Goal: Task Accomplishment & Management: Complete application form

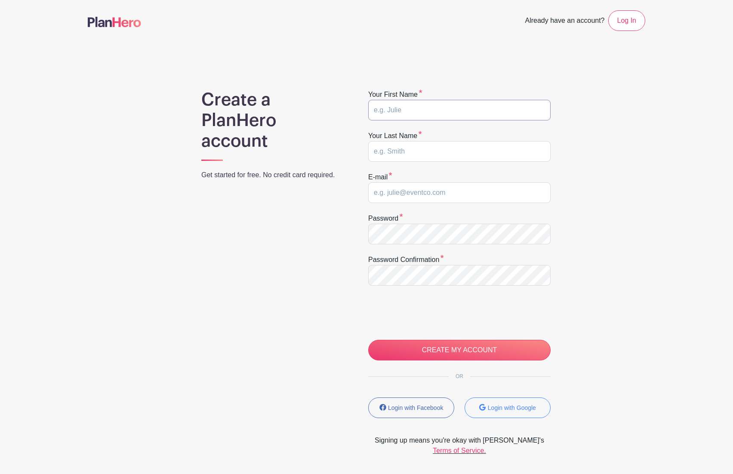
click at [390, 111] on input "text" at bounding box center [459, 110] width 182 height 21
type input "Paul"
type input "M Fredette"
type input "PFREDETTE@GMAIL.COM"
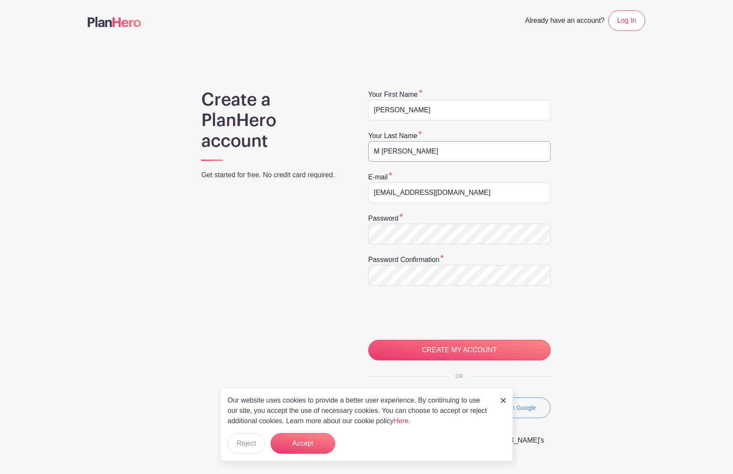
drag, startPoint x: 381, startPoint y: 154, endPoint x: 371, endPoint y: 150, distance: 10.2
click at [371, 150] on input "M Fredette" at bounding box center [459, 151] width 182 height 21
type input "Fredette"
click at [448, 352] on input "CREATE MY ACCOUNT" at bounding box center [459, 350] width 182 height 21
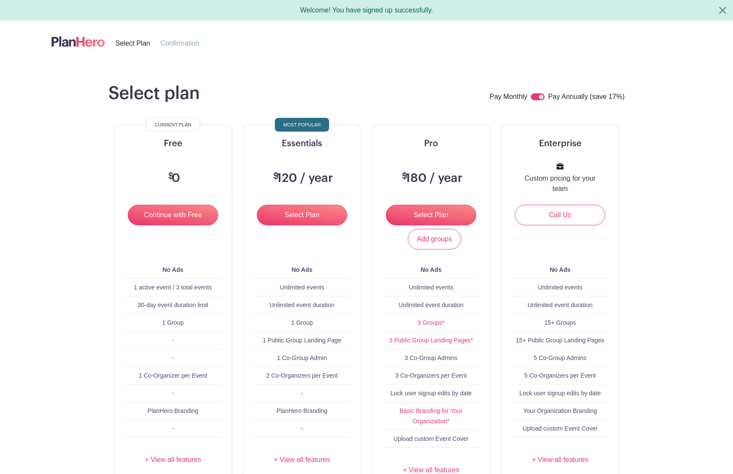
click at [370, 65] on main "Select plan Pay Monthly Pay Annually (save 17%) Current Plan Free $ 0 Continue …" at bounding box center [366, 320] width 733 height 516
click at [381, 62] on header "Select Plan Confirmation" at bounding box center [367, 42] width 692 height 42
click at [160, 215] on input "Continue with Free" at bounding box center [173, 215] width 90 height 21
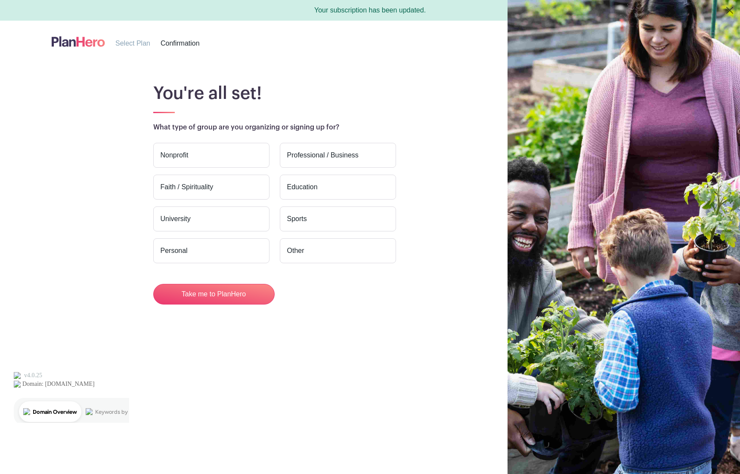
click at [225, 191] on label "Faith / Spirituality" at bounding box center [211, 187] width 116 height 25
click at [0, 0] on input "Faith / Spirituality" at bounding box center [0, 0] width 0 height 0
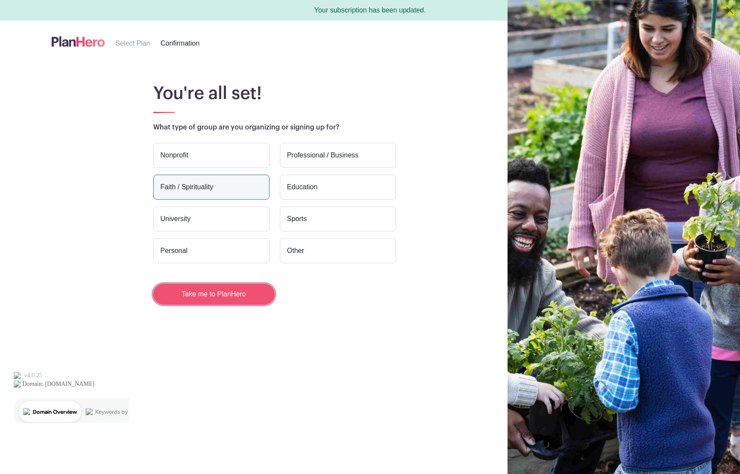
click at [214, 295] on button "Take me to PlanHero" at bounding box center [213, 294] width 121 height 21
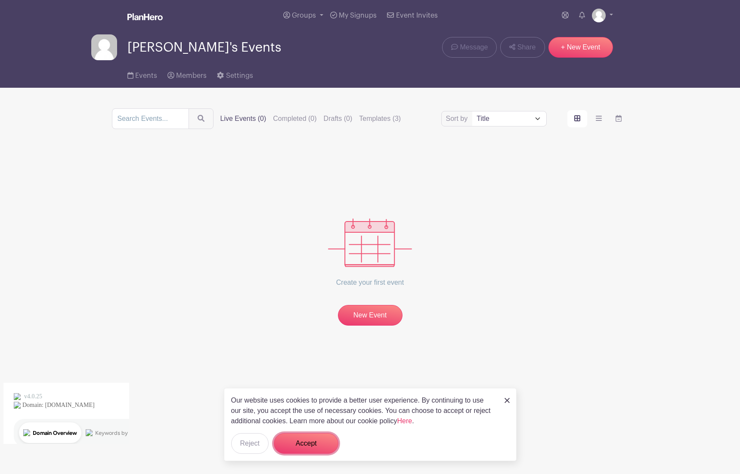
click at [300, 442] on button "Accept" at bounding box center [306, 443] width 65 height 21
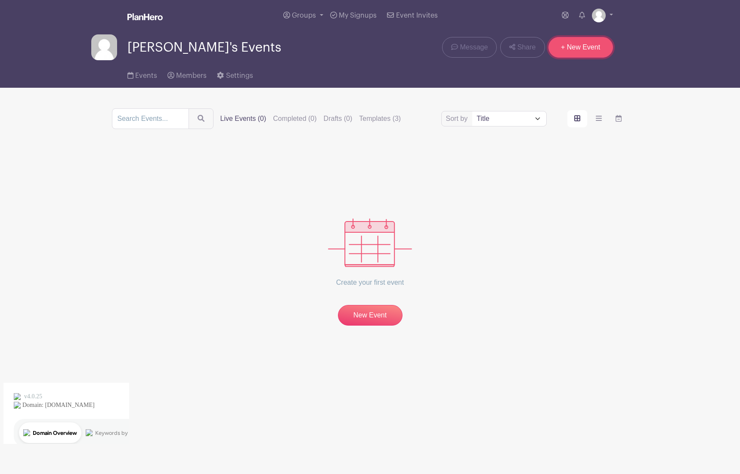
click at [568, 51] on link "+ New Event" at bounding box center [580, 47] width 65 height 21
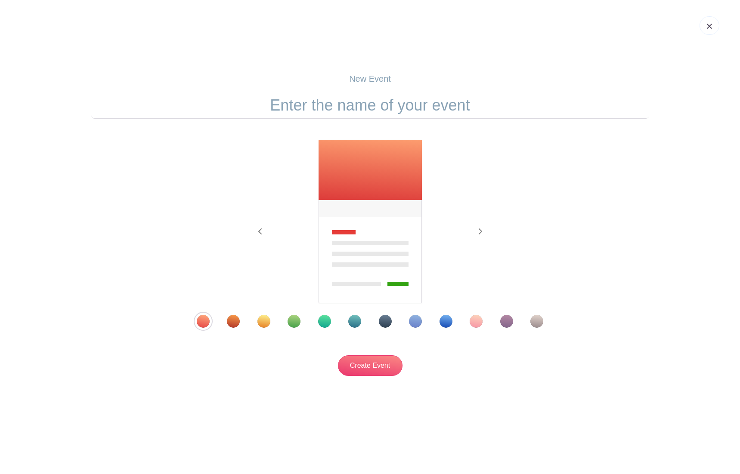
click at [345, 104] on input "text" at bounding box center [370, 105] width 558 height 27
type input "Adoration - St. [PERSON_NAME]"
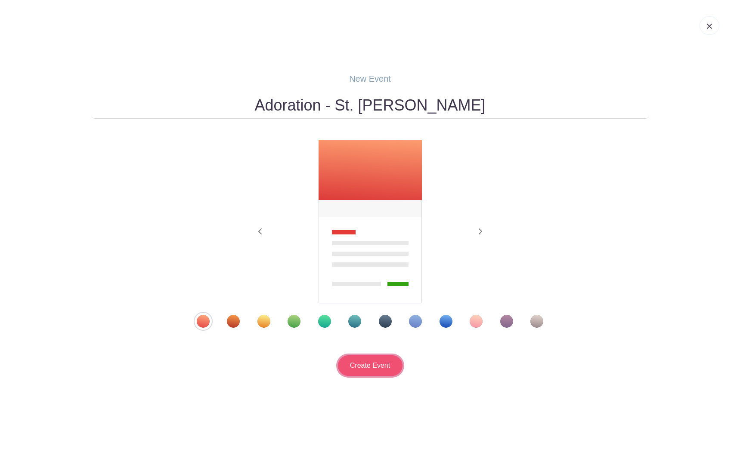
click at [370, 367] on input "Create Event" at bounding box center [370, 365] width 65 height 21
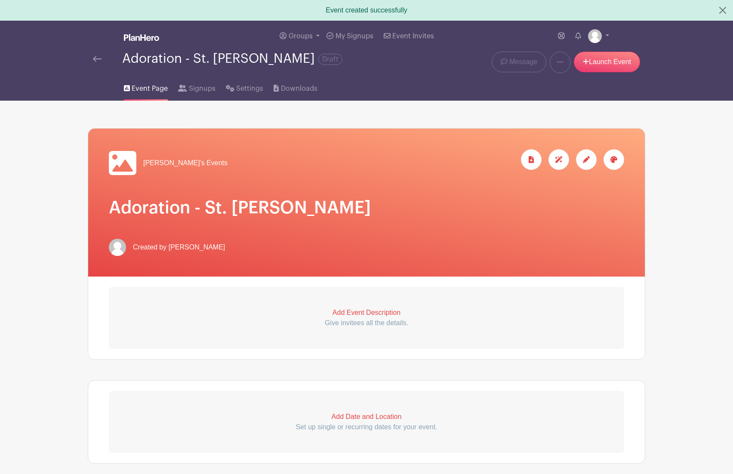
click at [584, 161] on icon at bounding box center [586, 159] width 7 height 7
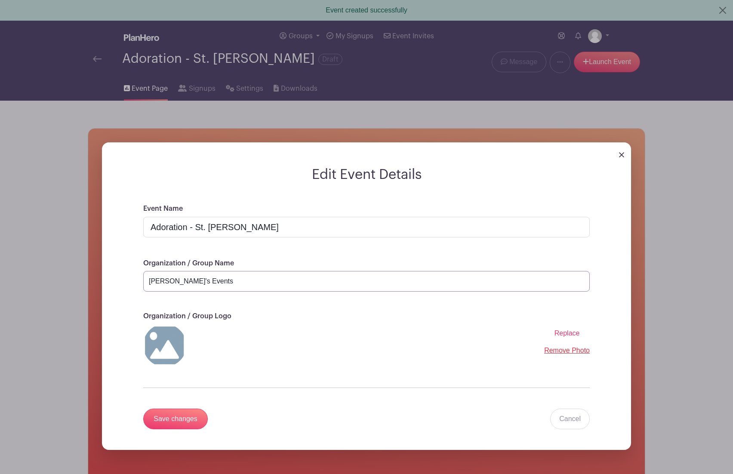
drag, startPoint x: 193, startPoint y: 286, endPoint x: 138, endPoint y: 280, distance: 54.9
click at [141, 281] on div "Event Name Adoration - St. [PERSON_NAME] Organization / Group Name [PERSON_NAME…" at bounding box center [367, 327] width 488 height 247
type input "[DEMOGRAPHIC_DATA][PERSON_NAME]"
click at [170, 349] on img at bounding box center [164, 345] width 43 height 43
click at [167, 349] on img at bounding box center [164, 345] width 43 height 43
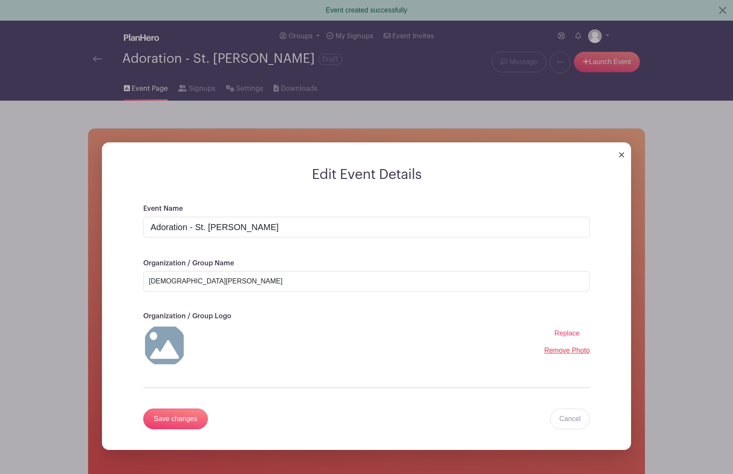
click at [563, 337] on span "Replace" at bounding box center [567, 333] width 25 height 7
click at [0, 0] on input "Replace" at bounding box center [0, 0] width 0 height 0
click at [180, 421] on input "Save changes" at bounding box center [175, 419] width 65 height 21
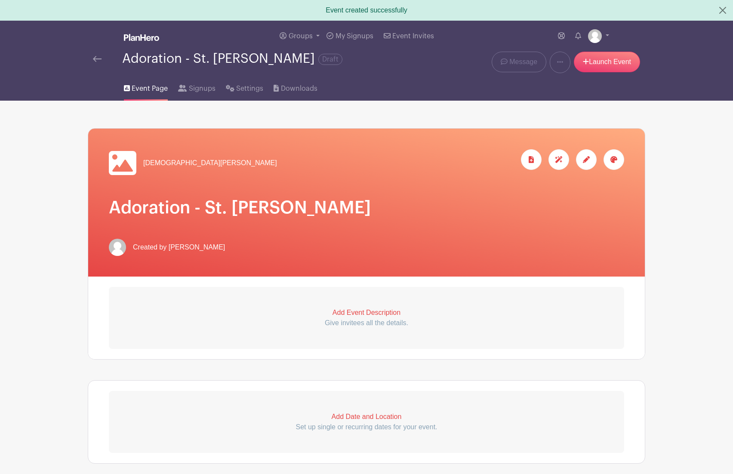
click at [348, 316] on p "Add Event Description" at bounding box center [367, 313] width 516 height 10
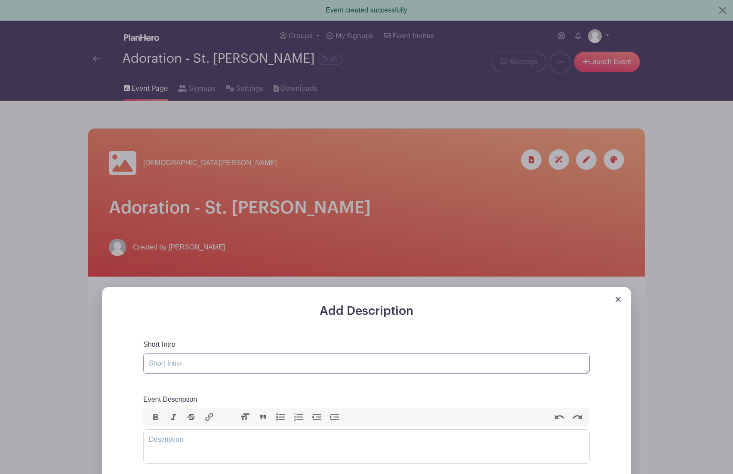
click at [218, 368] on textarea "Short Intro" at bounding box center [366, 363] width 447 height 21
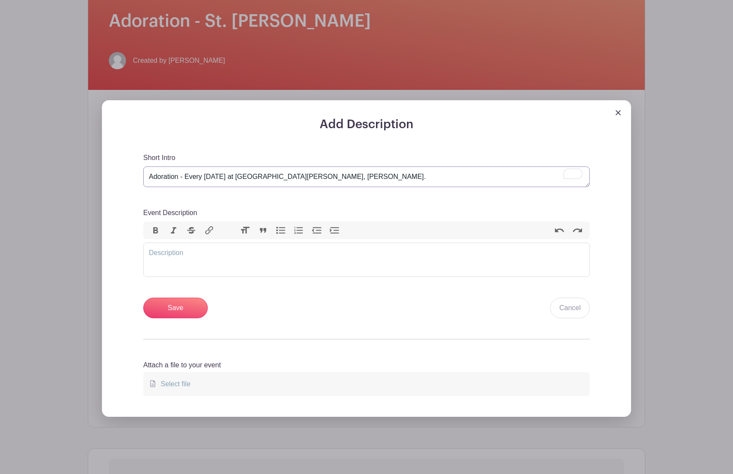
scroll to position [205, 0]
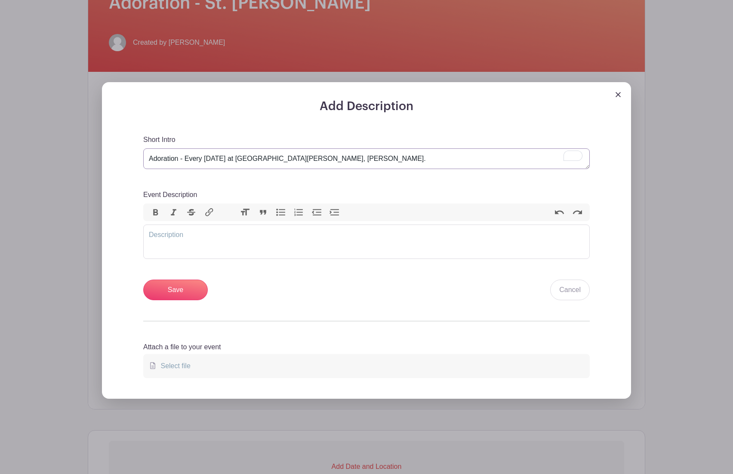
type textarea "Adoration - Every [DATE] at [GEOGRAPHIC_DATA][PERSON_NAME], [PERSON_NAME]."
click at [180, 245] on trix-editor "Event Description" at bounding box center [366, 242] width 447 height 34
type trix-editor "<div>Come spend time with [PERSON_NAME] in the [DEMOGRAPHIC_DATA]</div>"
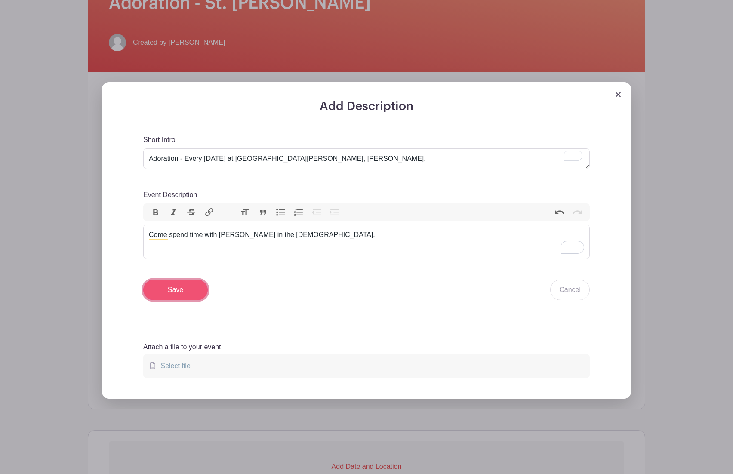
click at [176, 292] on input "Save" at bounding box center [175, 290] width 65 height 21
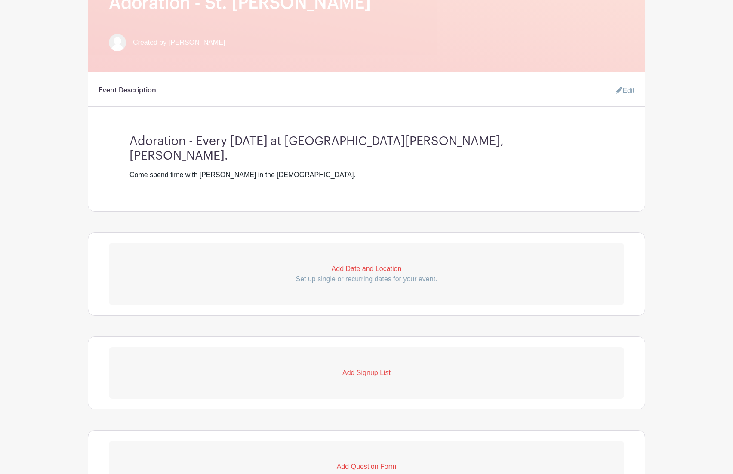
click at [349, 264] on p "Add Date and Location" at bounding box center [367, 269] width 516 height 10
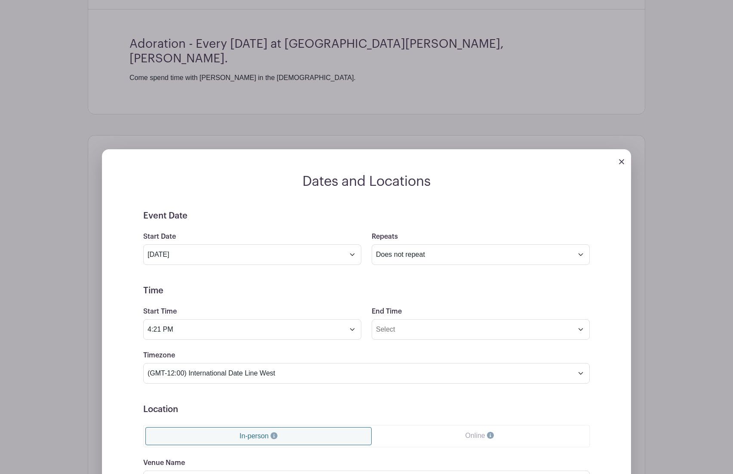
scroll to position [390, 0]
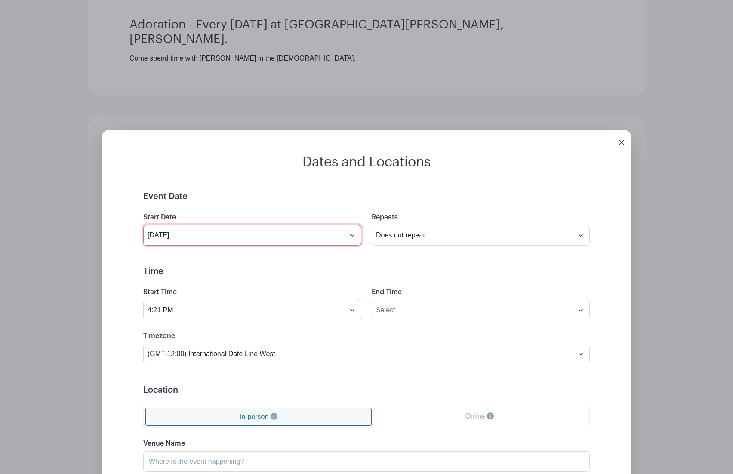
click at [351, 225] on input "[DATE]" at bounding box center [252, 235] width 218 height 21
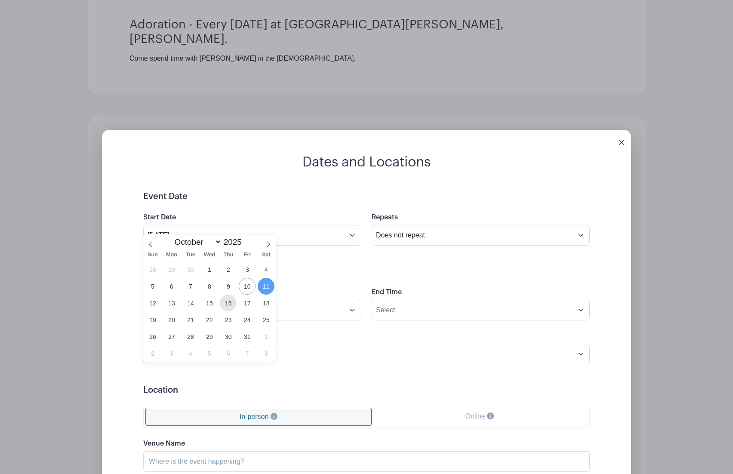
click at [227, 301] on span "16" at bounding box center [228, 303] width 17 height 17
type input "[DATE]"
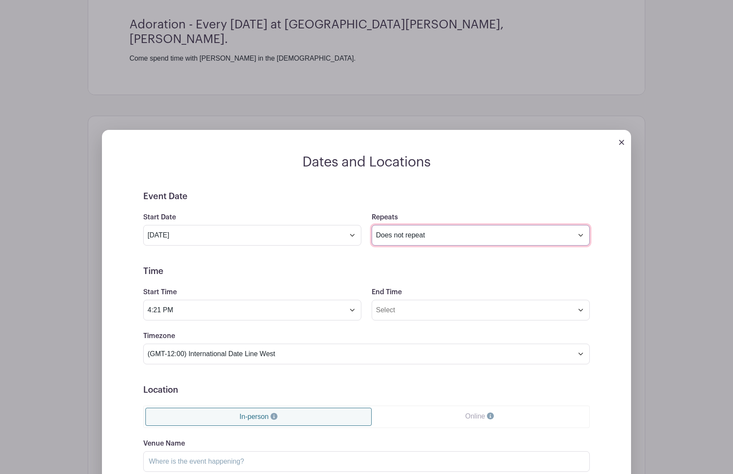
click at [411, 225] on select "Does not repeat Daily Weekly Monthly on day 16 Monthly on the third [DATE] Othe…" at bounding box center [481, 235] width 218 height 21
select select "weekly"
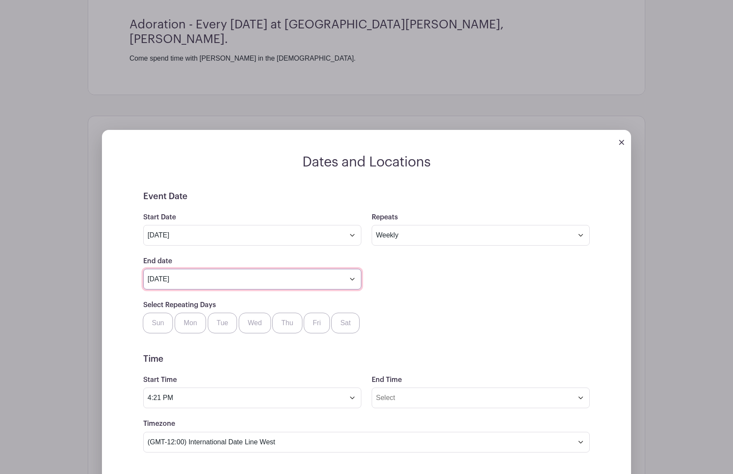
click at [353, 269] on input "[DATE]" at bounding box center [252, 279] width 218 height 21
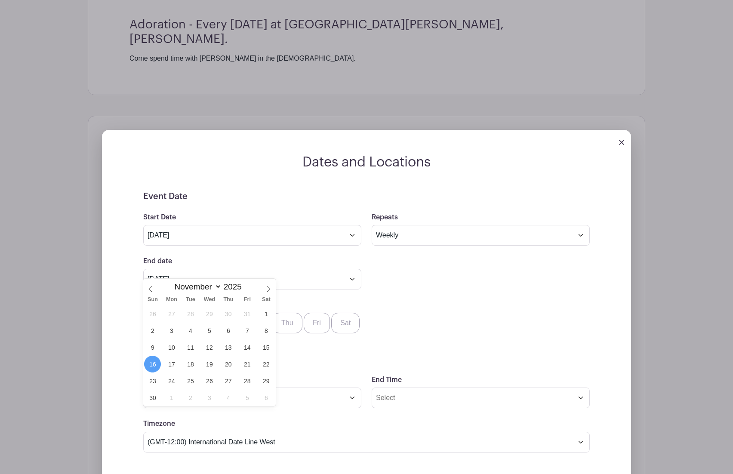
click at [395, 269] on div "End date [DATE] Repeats every 1 Day Week Monthly on day 16" at bounding box center [366, 273] width 457 height 34
click at [353, 269] on input "[DATE]" at bounding box center [252, 279] width 218 height 21
click at [249, 286] on span at bounding box center [246, 284] width 6 height 5
type input "2026"
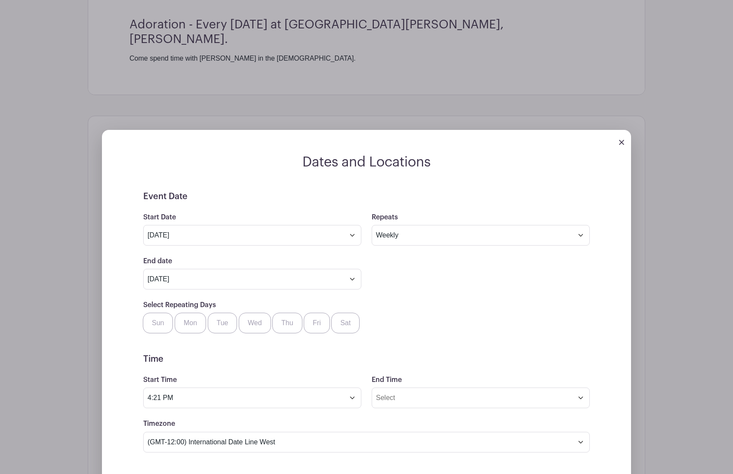
click at [309, 300] on div "Select Repeating Days Sun Mon Tue Wed Thu Fri Sat" at bounding box center [366, 317] width 457 height 34
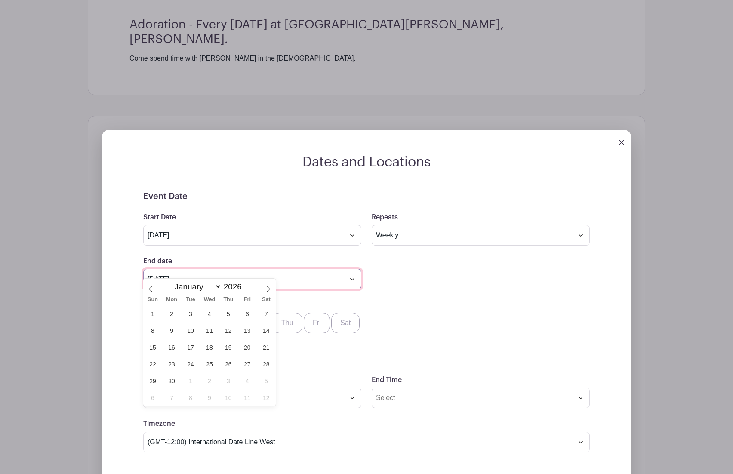
click at [352, 269] on input "[DATE]" at bounding box center [252, 279] width 218 height 21
click at [217, 288] on select "January February March April May June July August September October November De…" at bounding box center [195, 287] width 51 height 10
select select "11"
click at [228, 383] on span "31" at bounding box center [228, 381] width 17 height 17
type input "[DATE]"
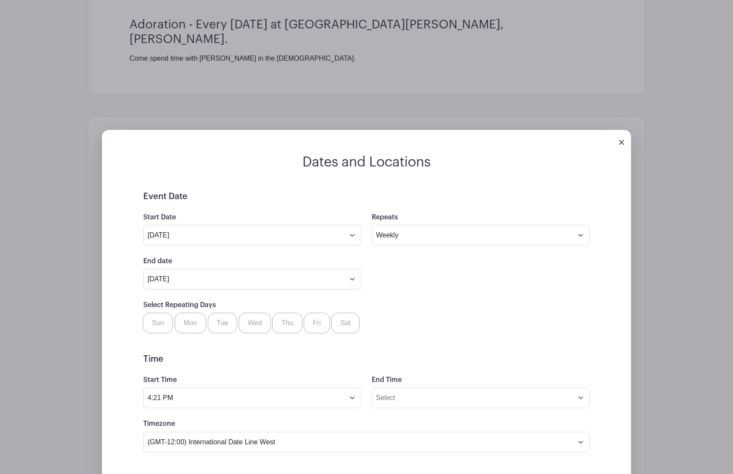
click at [402, 300] on div "Select Repeating Days Sun Mon Tue Wed Thu Fri Sat" at bounding box center [366, 317] width 457 height 34
click at [288, 315] on label "Thu" at bounding box center [287, 323] width 30 height 21
click at [278, 315] on input "Thu" at bounding box center [276, 316] width 6 height 6
checkbox input "true"
click at [275, 391] on input "4:21 PM" at bounding box center [252, 398] width 218 height 21
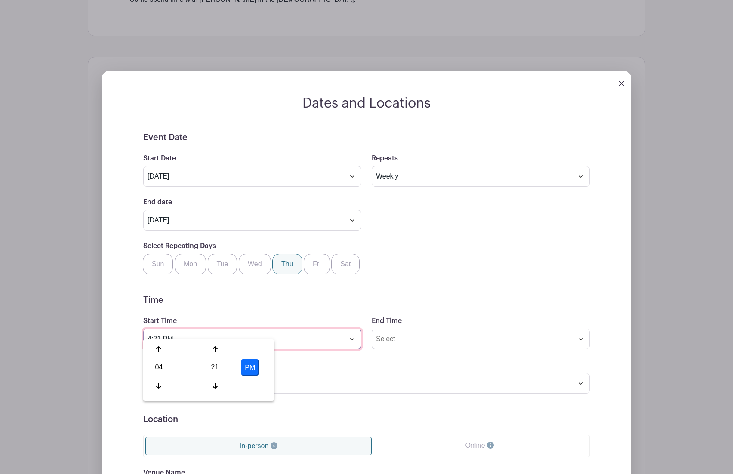
scroll to position [487, 0]
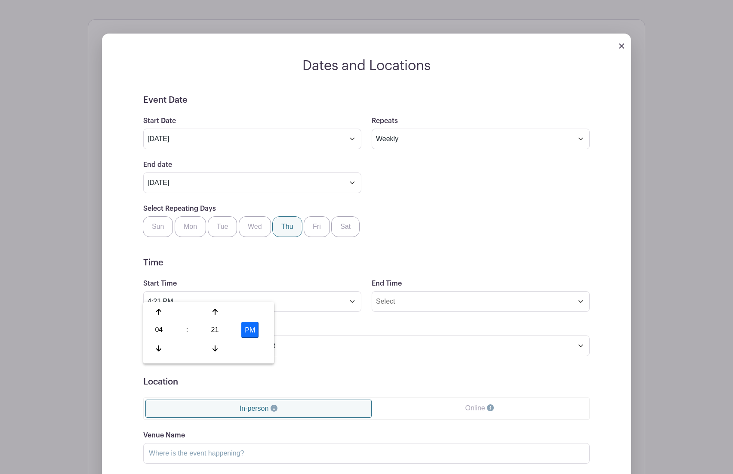
click at [248, 330] on button "PM" at bounding box center [249, 330] width 17 height 16
click at [159, 312] on icon at bounding box center [158, 312] width 5 height 7
click at [159, 312] on icon at bounding box center [158, 312] width 5 height 6
click at [159, 312] on icon at bounding box center [158, 312] width 5 height 7
click at [159, 312] on icon at bounding box center [158, 312] width 5 height 6
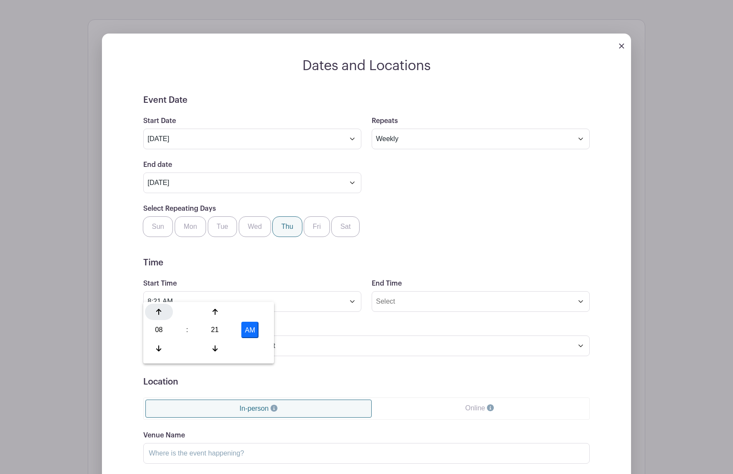
click at [159, 312] on icon at bounding box center [158, 312] width 5 height 6
click at [216, 350] on icon at bounding box center [215, 348] width 5 height 7
click at [216, 350] on icon at bounding box center [215, 349] width 5 height 6
click at [216, 349] on icon at bounding box center [215, 349] width 5 height 6
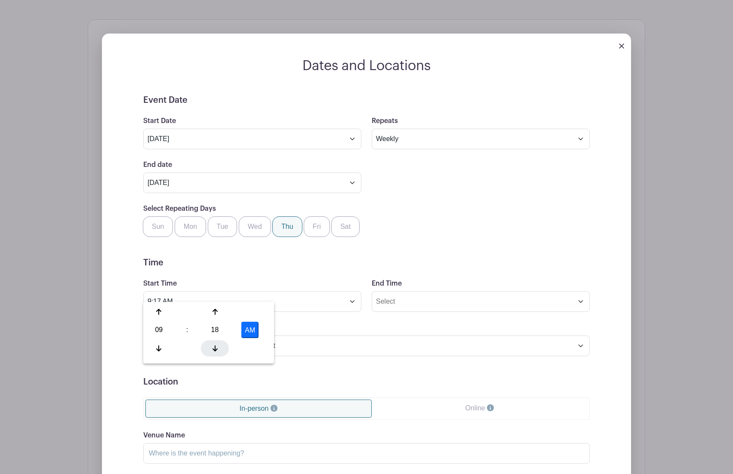
click at [216, 349] on icon at bounding box center [215, 349] width 5 height 6
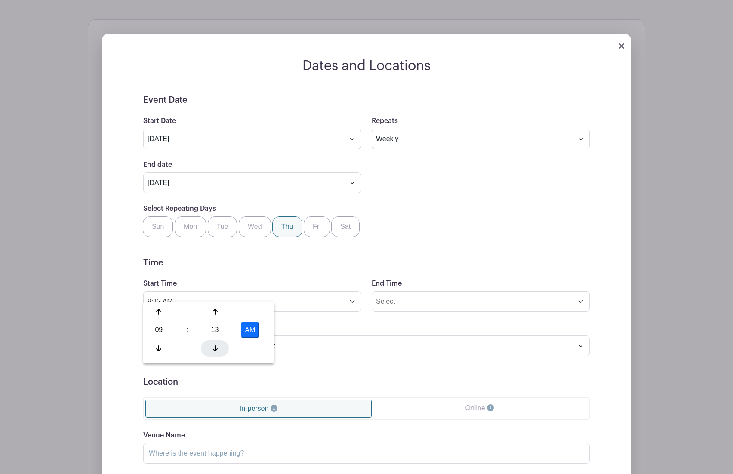
click at [216, 349] on icon at bounding box center [215, 349] width 5 height 6
click at [216, 347] on icon at bounding box center [215, 348] width 5 height 7
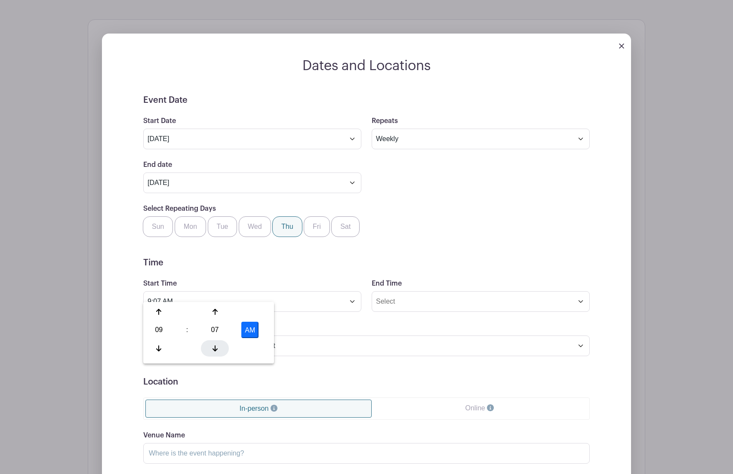
click at [216, 347] on icon at bounding box center [215, 348] width 5 height 7
click at [216, 348] on icon at bounding box center [215, 348] width 5 height 7
click at [216, 349] on icon at bounding box center [215, 348] width 5 height 7
click at [216, 349] on icon at bounding box center [215, 349] width 5 height 6
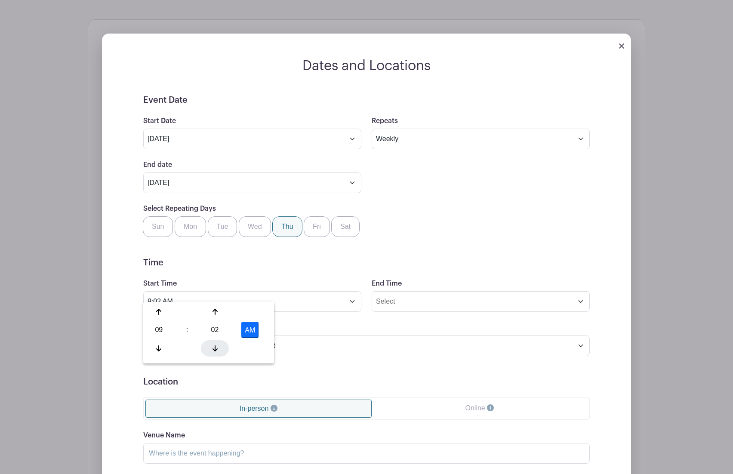
click at [216, 348] on icon at bounding box center [215, 348] width 5 height 7
click at [216, 349] on icon at bounding box center [215, 348] width 5 height 7
type input "9:00 AM"
click at [322, 310] on form "Event Date Start Date [DATE] Repeats Does not repeat Daily Weekly Monthly on da…" at bounding box center [366, 332] width 447 height 475
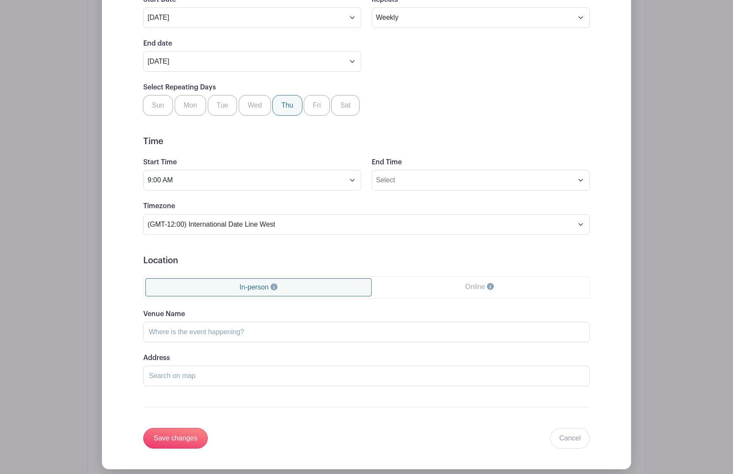
scroll to position [610, 0]
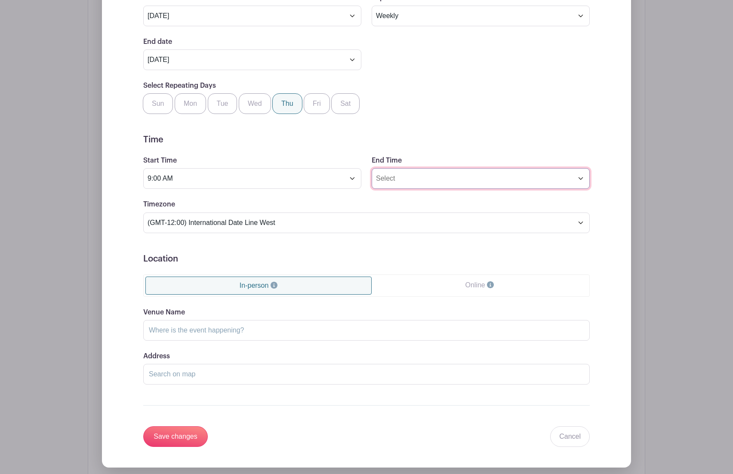
click at [505, 171] on input "End Time" at bounding box center [481, 178] width 218 height 21
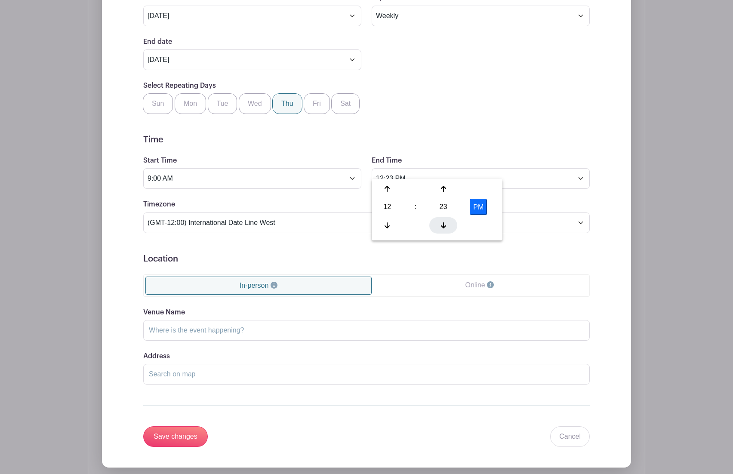
click at [442, 225] on icon at bounding box center [443, 225] width 5 height 7
click at [443, 223] on icon at bounding box center [443, 225] width 5 height 6
click at [442, 223] on icon at bounding box center [443, 225] width 5 height 6
click at [442, 223] on icon at bounding box center [443, 225] width 5 height 7
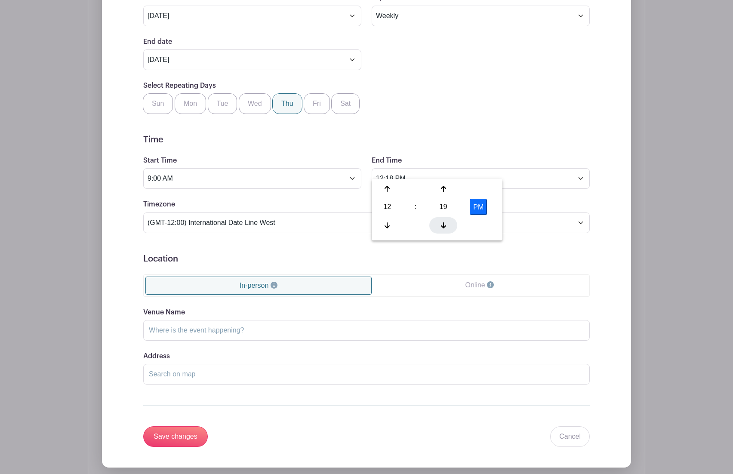
click at [442, 223] on icon at bounding box center [443, 225] width 5 height 7
click at [441, 223] on icon at bounding box center [443, 225] width 5 height 7
click at [441, 222] on icon at bounding box center [443, 225] width 5 height 7
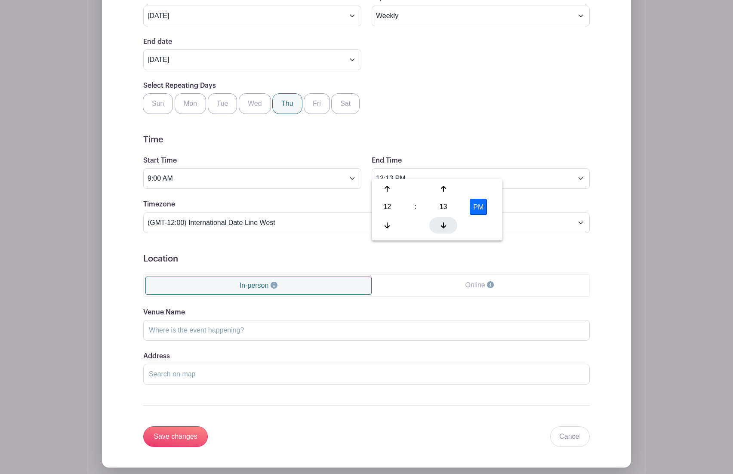
click at [440, 222] on div at bounding box center [443, 225] width 28 height 16
click at [439, 222] on div at bounding box center [443, 225] width 28 height 16
click at [439, 221] on div at bounding box center [443, 225] width 28 height 16
click at [438, 221] on div at bounding box center [443, 225] width 28 height 16
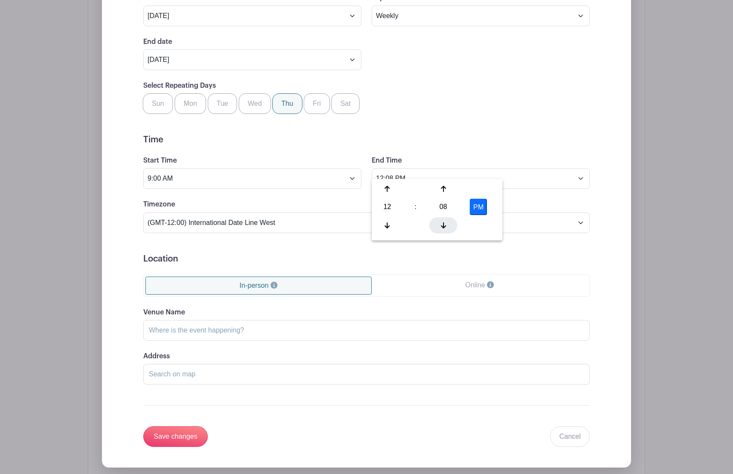
click at [437, 221] on div at bounding box center [443, 225] width 28 height 16
click at [437, 220] on div at bounding box center [443, 225] width 28 height 16
click at [436, 220] on div at bounding box center [443, 225] width 28 height 16
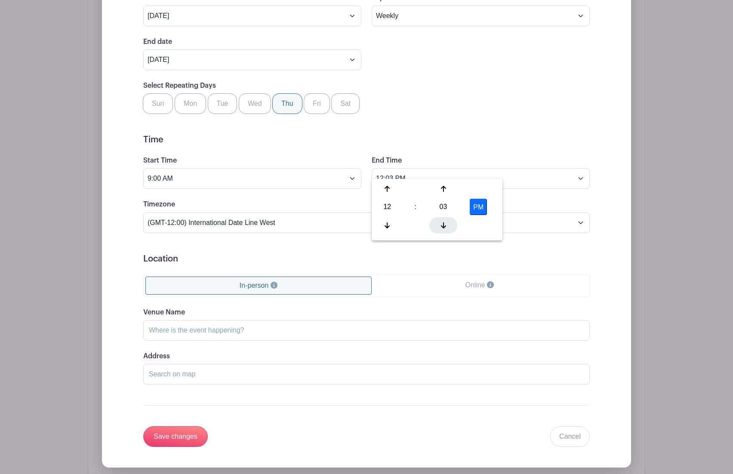
click at [436, 220] on div at bounding box center [443, 225] width 28 height 16
click at [435, 222] on div at bounding box center [443, 225] width 28 height 16
click at [439, 221] on div at bounding box center [443, 225] width 28 height 16
type input "12:00 PM"
click at [471, 121] on form "Event Date Start Date [DATE] Repeats Does not repeat Daily Weekly Monthly on da…" at bounding box center [366, 209] width 447 height 475
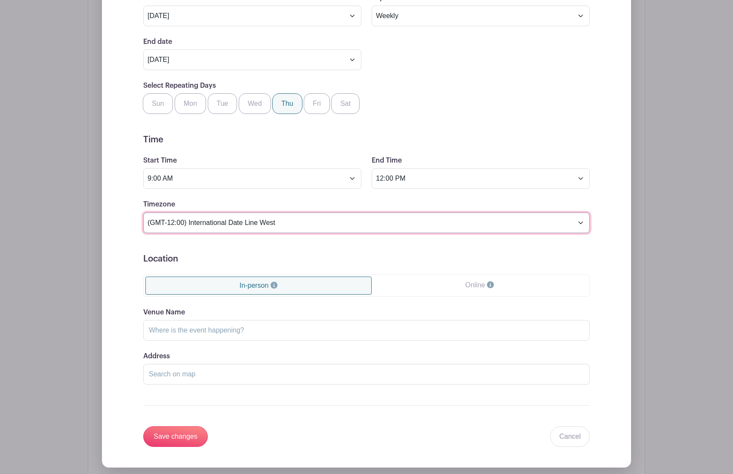
click at [354, 215] on select "(GMT-12:00) International Date Line West (GMT-11:00) [US_STATE] (GMT-11:00) [GE…" at bounding box center [366, 223] width 447 height 21
select select "Eastern Time ([GEOGRAPHIC_DATA] & [GEOGRAPHIC_DATA])"
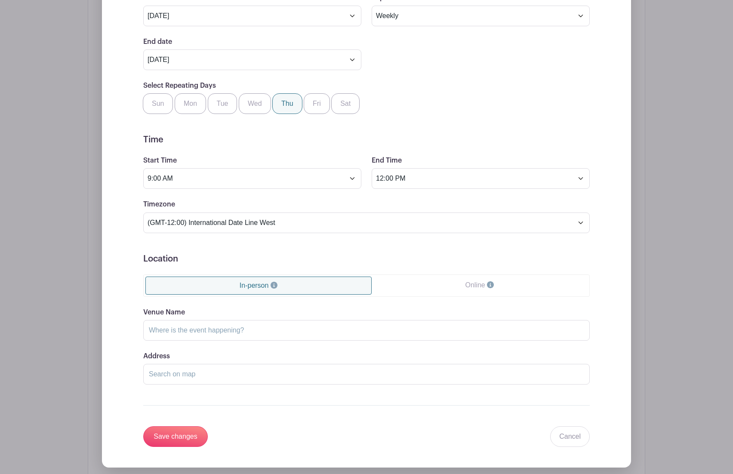
click at [477, 199] on div "Timezone (GMT-12:00) International Date Line West (GMT-11:00) [US_STATE] (GMT-1…" at bounding box center [366, 216] width 457 height 34
click at [259, 325] on input "Venue Name" at bounding box center [366, 330] width 447 height 21
type input "[DEMOGRAPHIC_DATA][PERSON_NAME]"
click at [210, 367] on input "Address" at bounding box center [366, 374] width 447 height 21
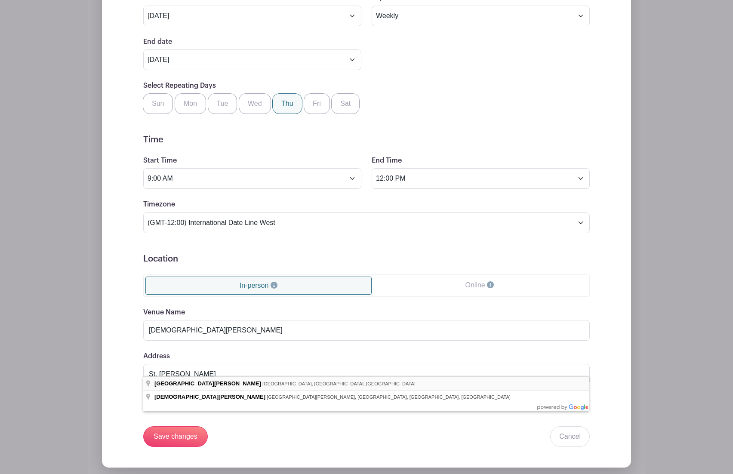
type input "[GEOGRAPHIC_DATA][PERSON_NAME], [GEOGRAPHIC_DATA], [GEOGRAPHIC_DATA], [GEOGRAPH…"
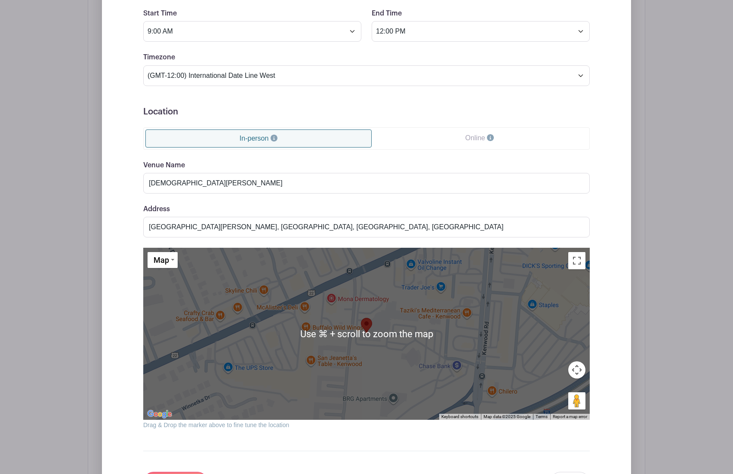
scroll to position [757, 0]
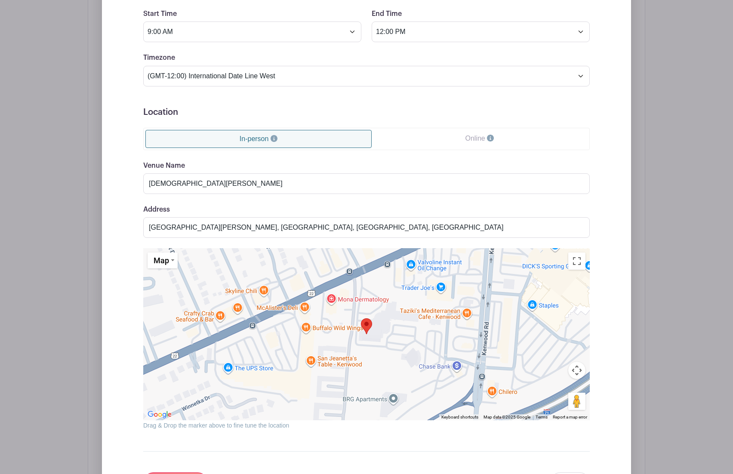
click at [128, 319] on div "Event Date Start Date [DATE] Repeats Does not repeat Daily Weekly Monthly on da…" at bounding box center [367, 159] width 488 height 668
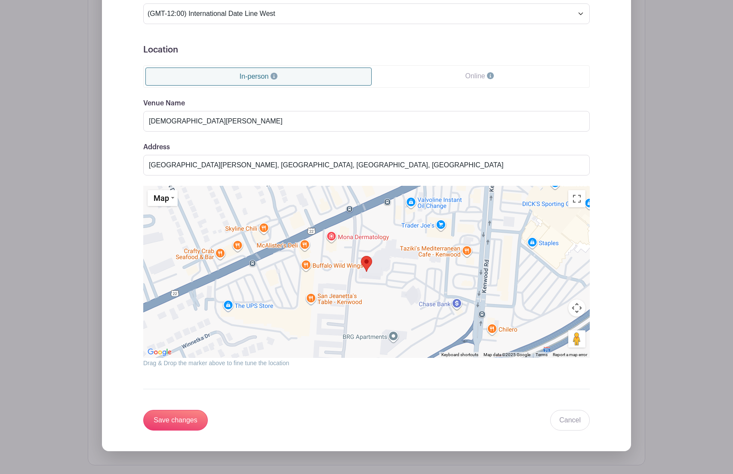
scroll to position [819, 0]
click at [176, 413] on input "Save changes" at bounding box center [175, 420] width 65 height 21
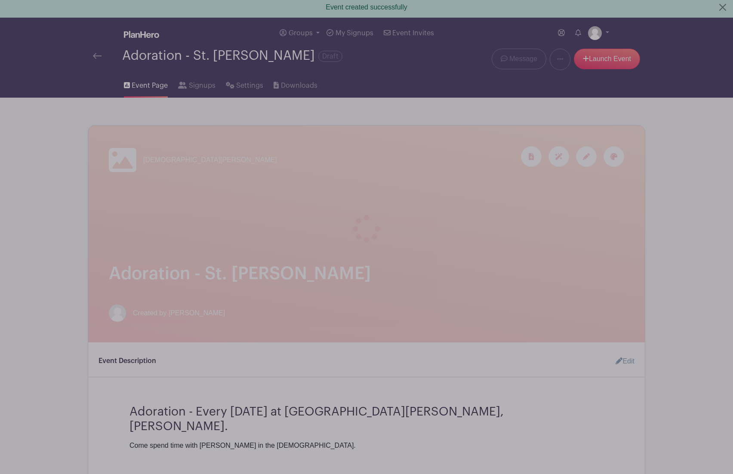
scroll to position [0, 0]
